Goal: Information Seeking & Learning: Find contact information

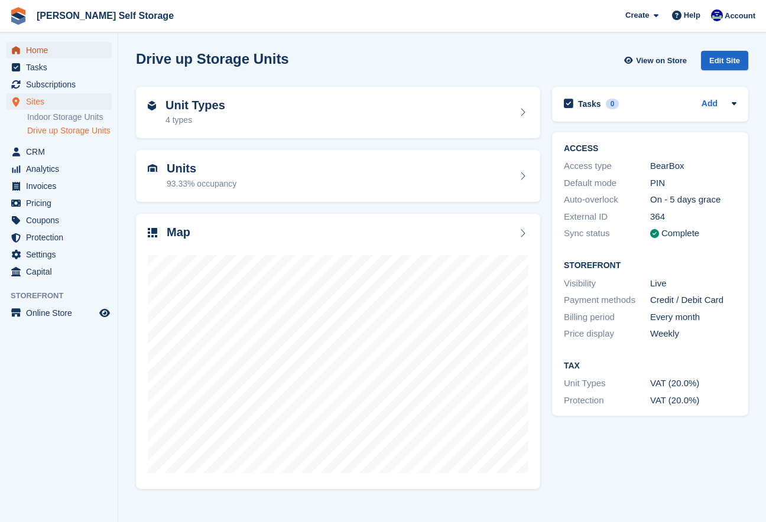
click at [32, 54] on span "Home" at bounding box center [61, 50] width 71 height 17
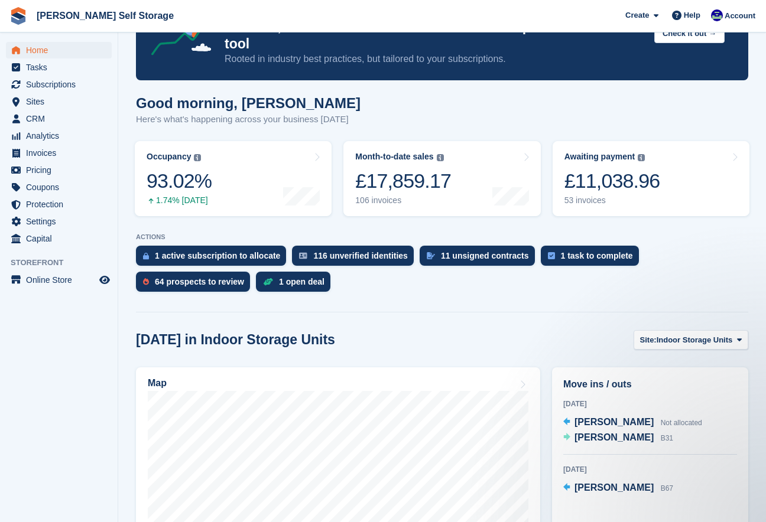
scroll to position [63, 0]
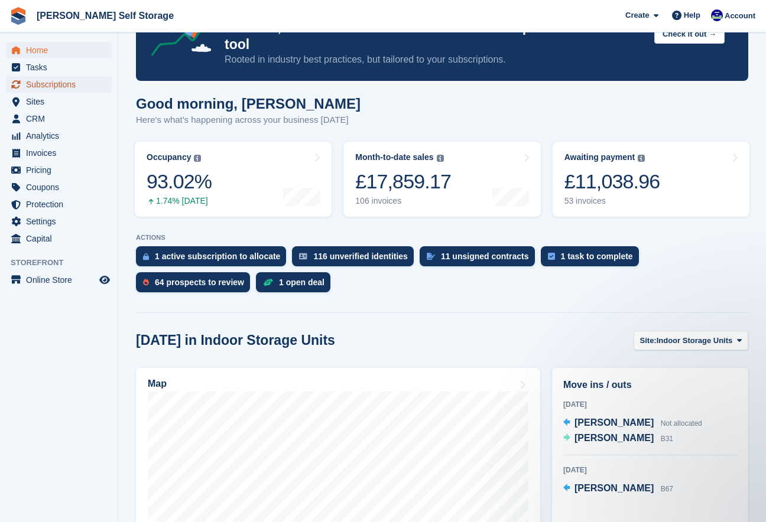
click at [64, 85] on span "Subscriptions" at bounding box center [61, 84] width 71 height 17
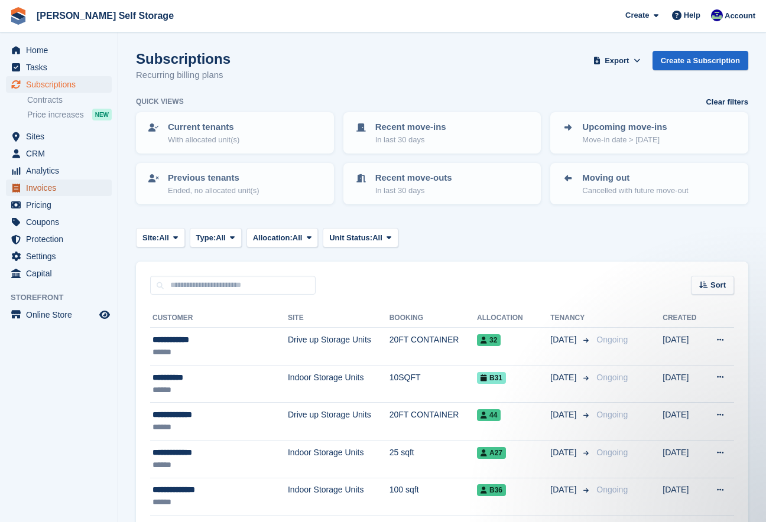
click at [63, 184] on span "Invoices" at bounding box center [61, 188] width 71 height 17
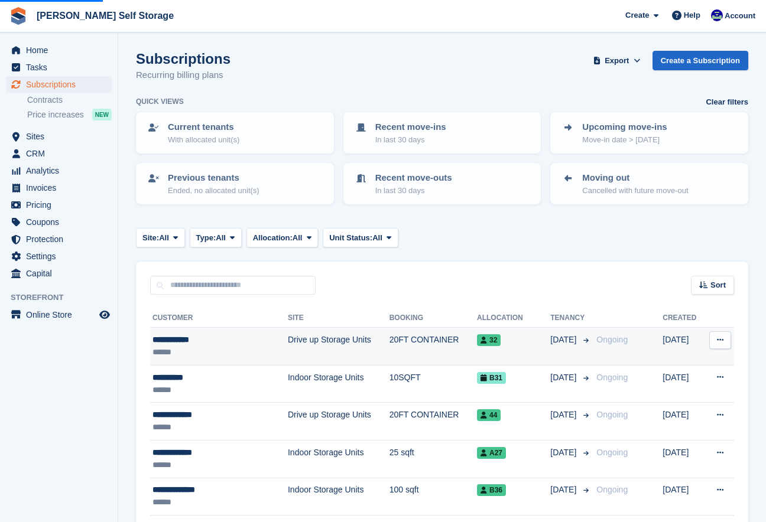
click at [184, 340] on div "**********" at bounding box center [207, 340] width 111 height 12
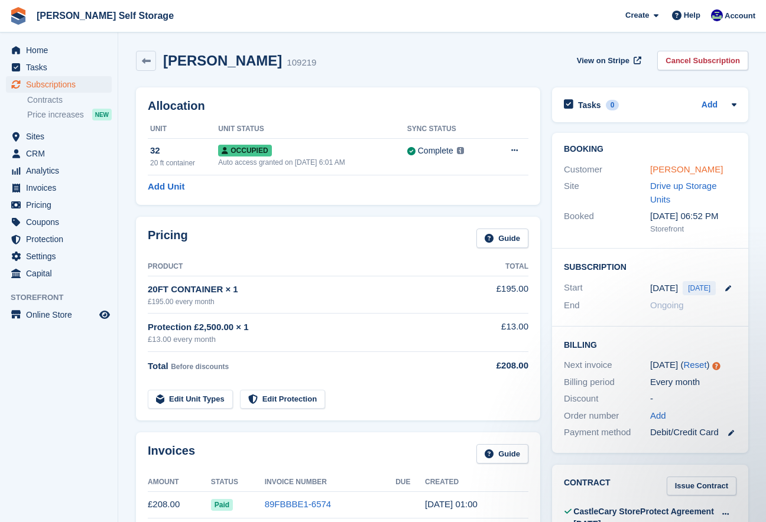
click at [660, 171] on link "Adam Hescott" at bounding box center [686, 169] width 73 height 10
